Goal: Task Accomplishment & Management: Use online tool/utility

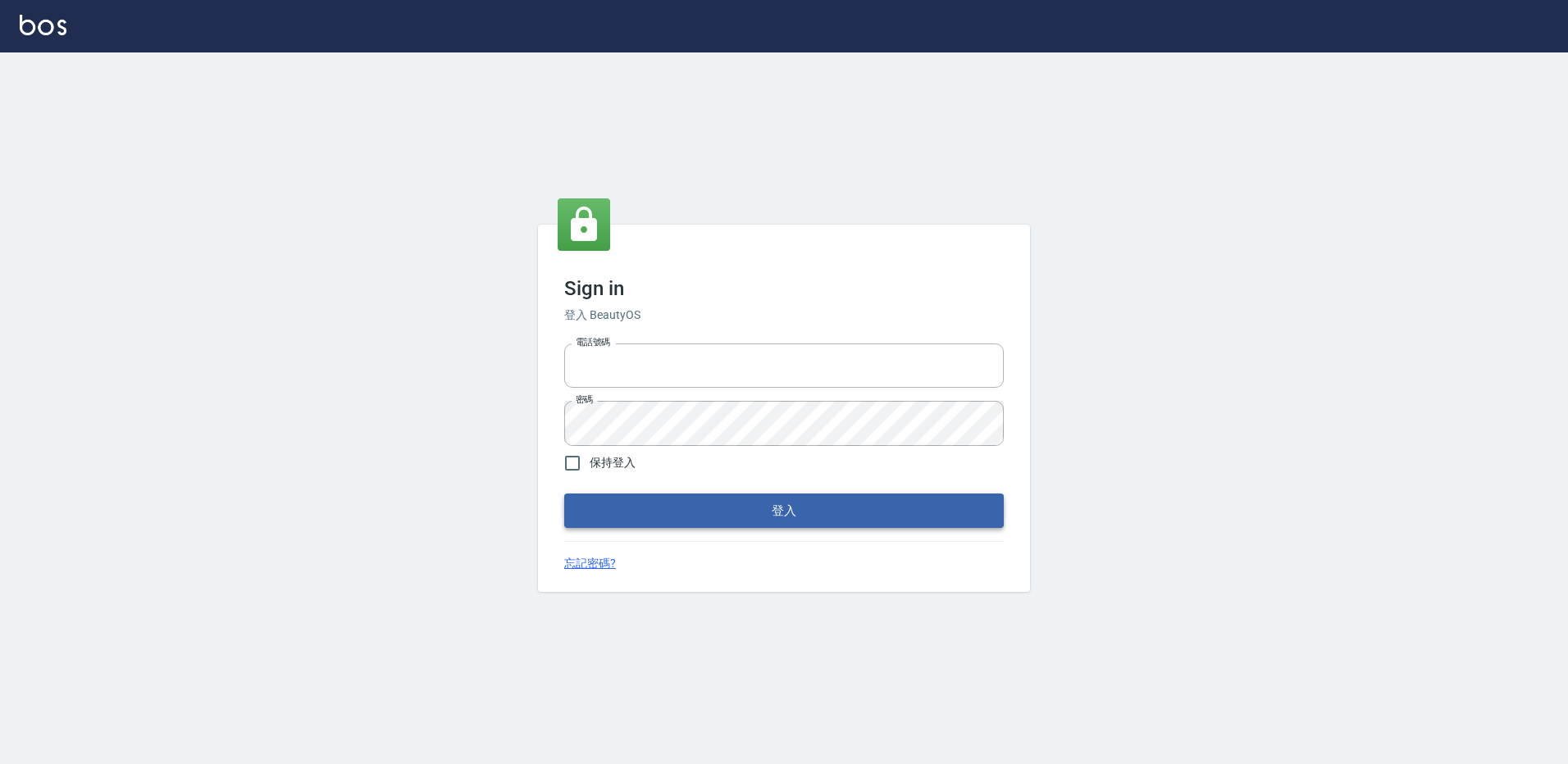
type input "27222158"
click at [649, 521] on button "登入" at bounding box center [784, 510] width 440 height 34
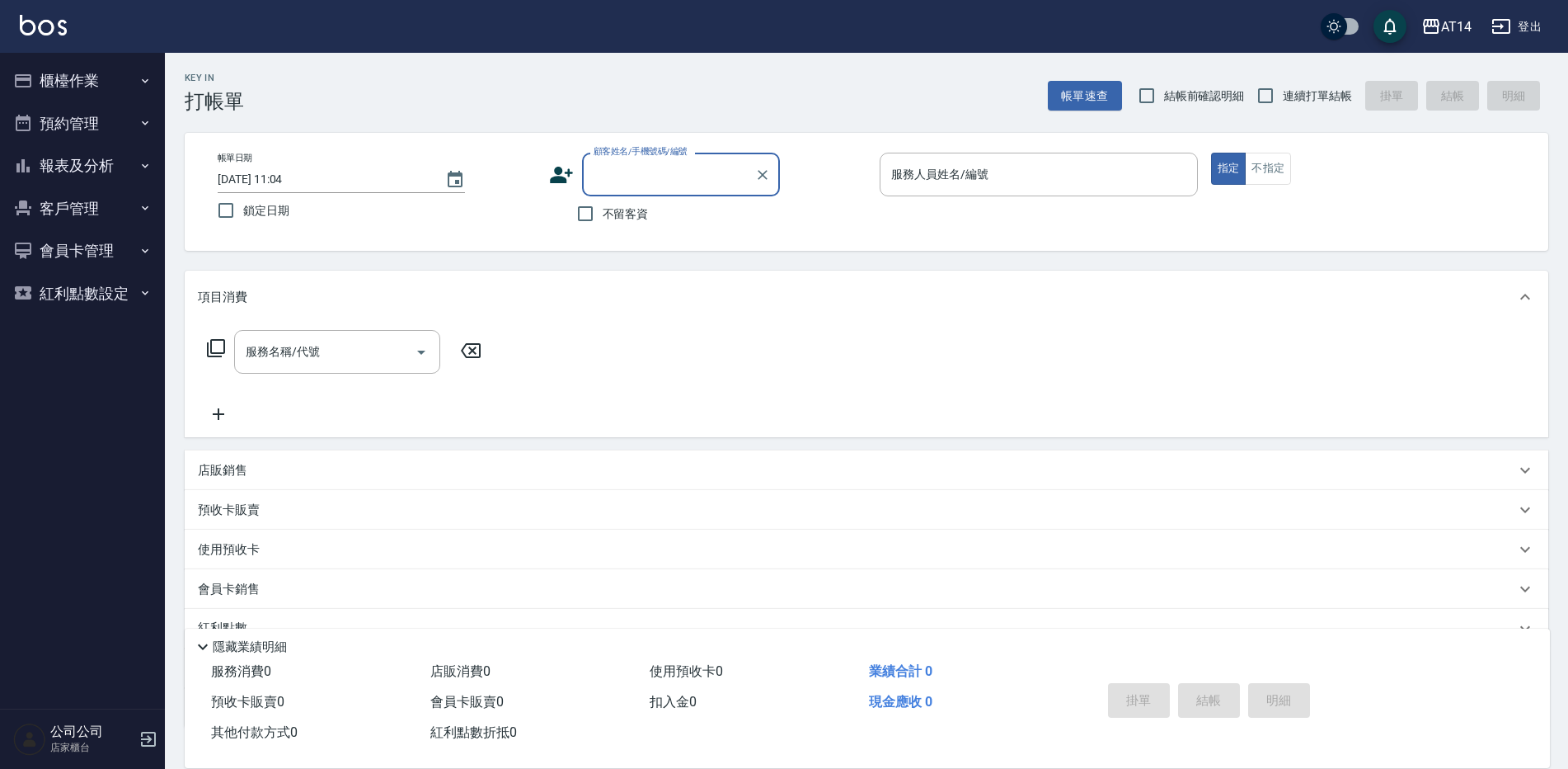
click at [112, 90] on button "櫃檯作業" at bounding box center [82, 81] width 152 height 42
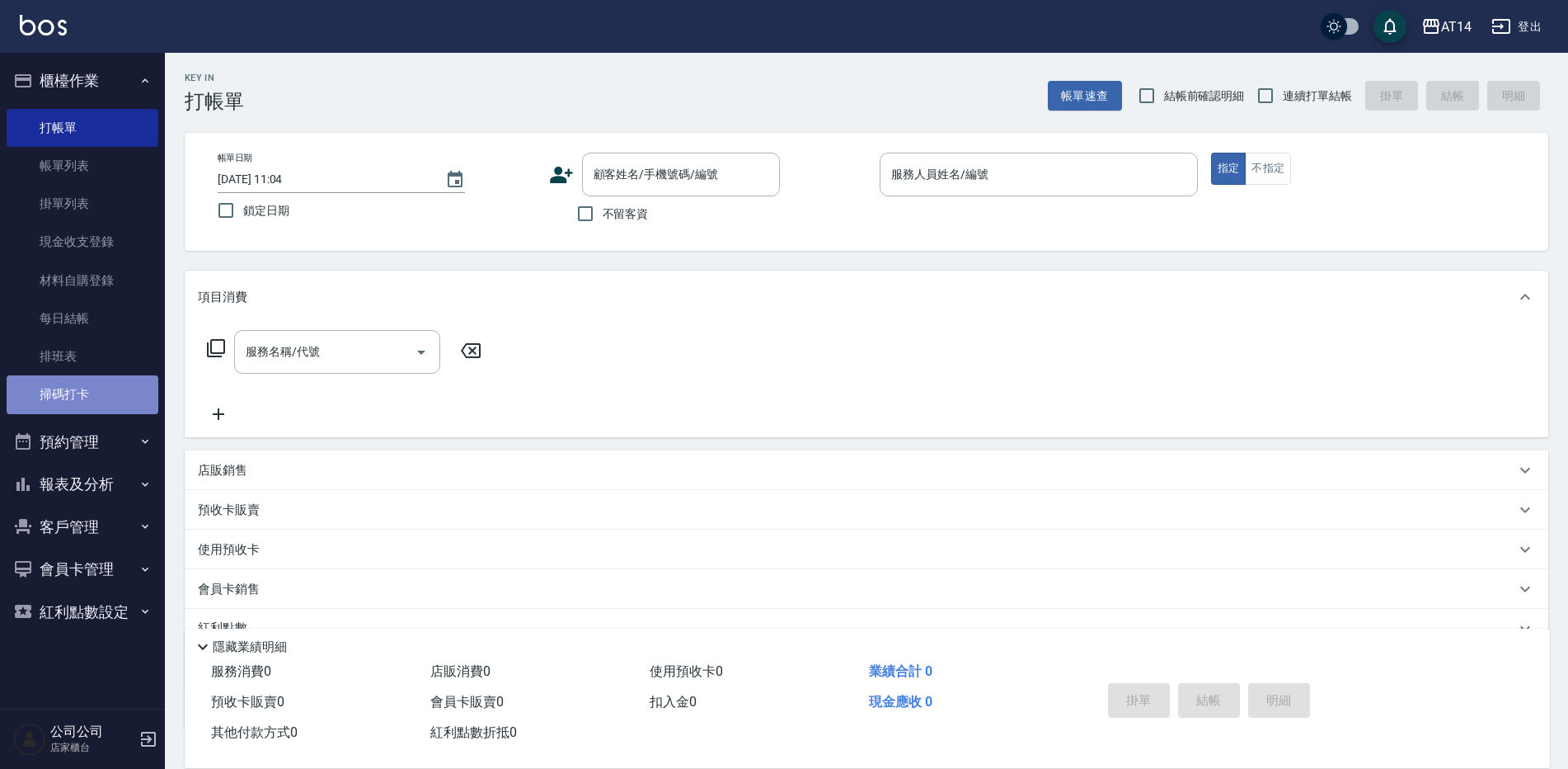
click at [120, 384] on link "掃碼打卡" at bounding box center [82, 394] width 152 height 38
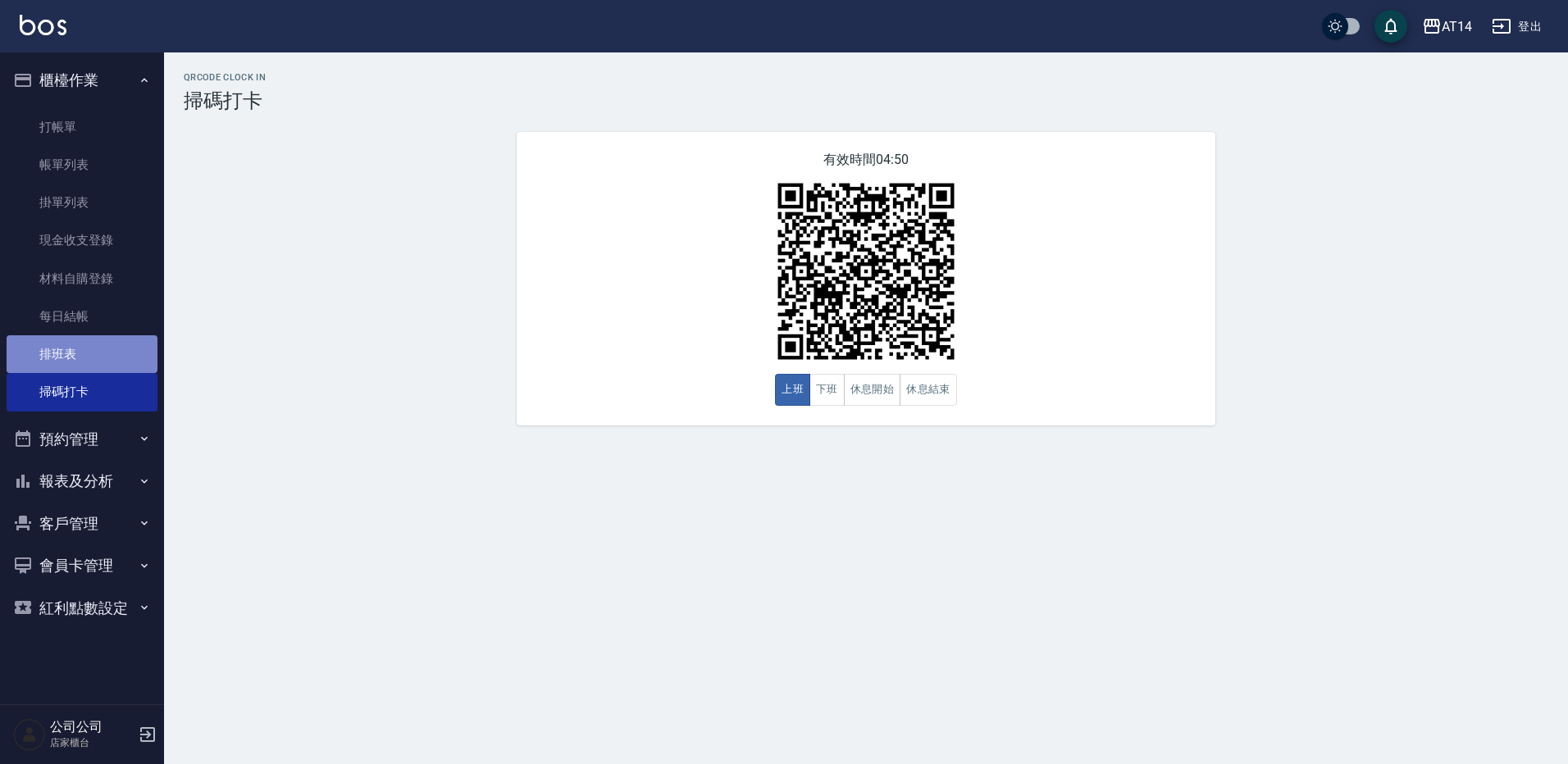
click at [74, 342] on link "排班表" at bounding box center [82, 353] width 151 height 38
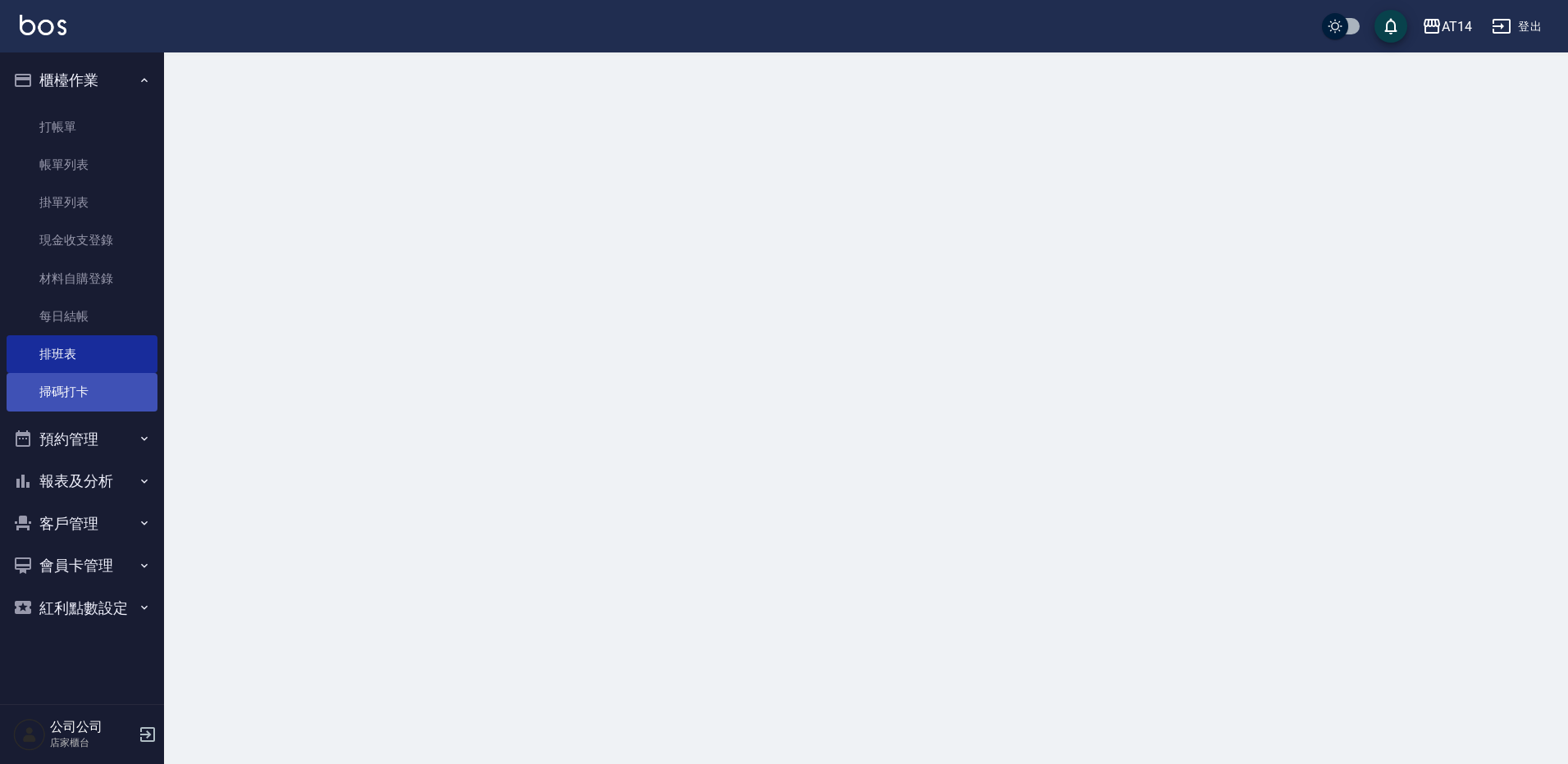
click at [83, 399] on link "掃碼打卡" at bounding box center [82, 391] width 151 height 38
